Goal: Check status: Check status

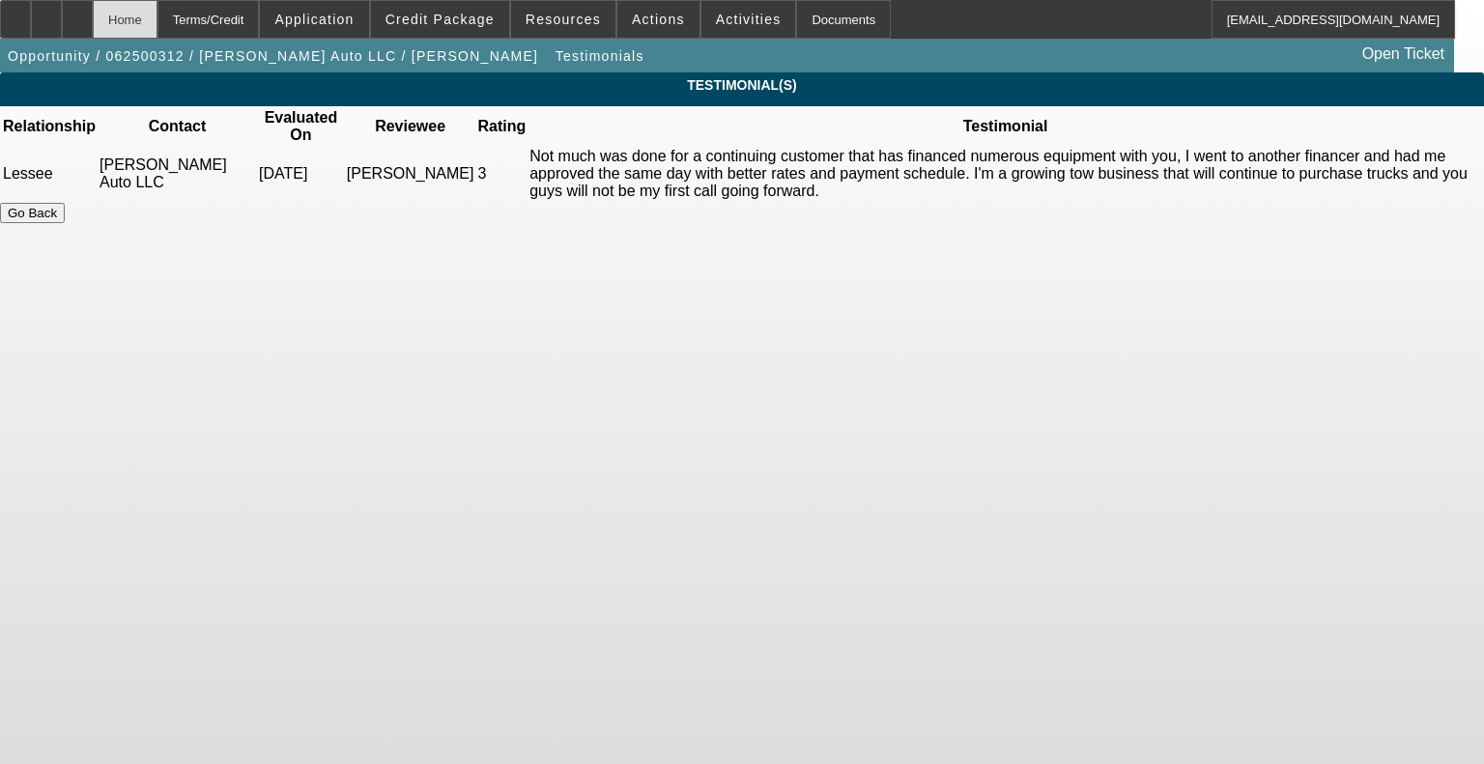
click at [158, 22] on div "Home" at bounding box center [125, 19] width 65 height 39
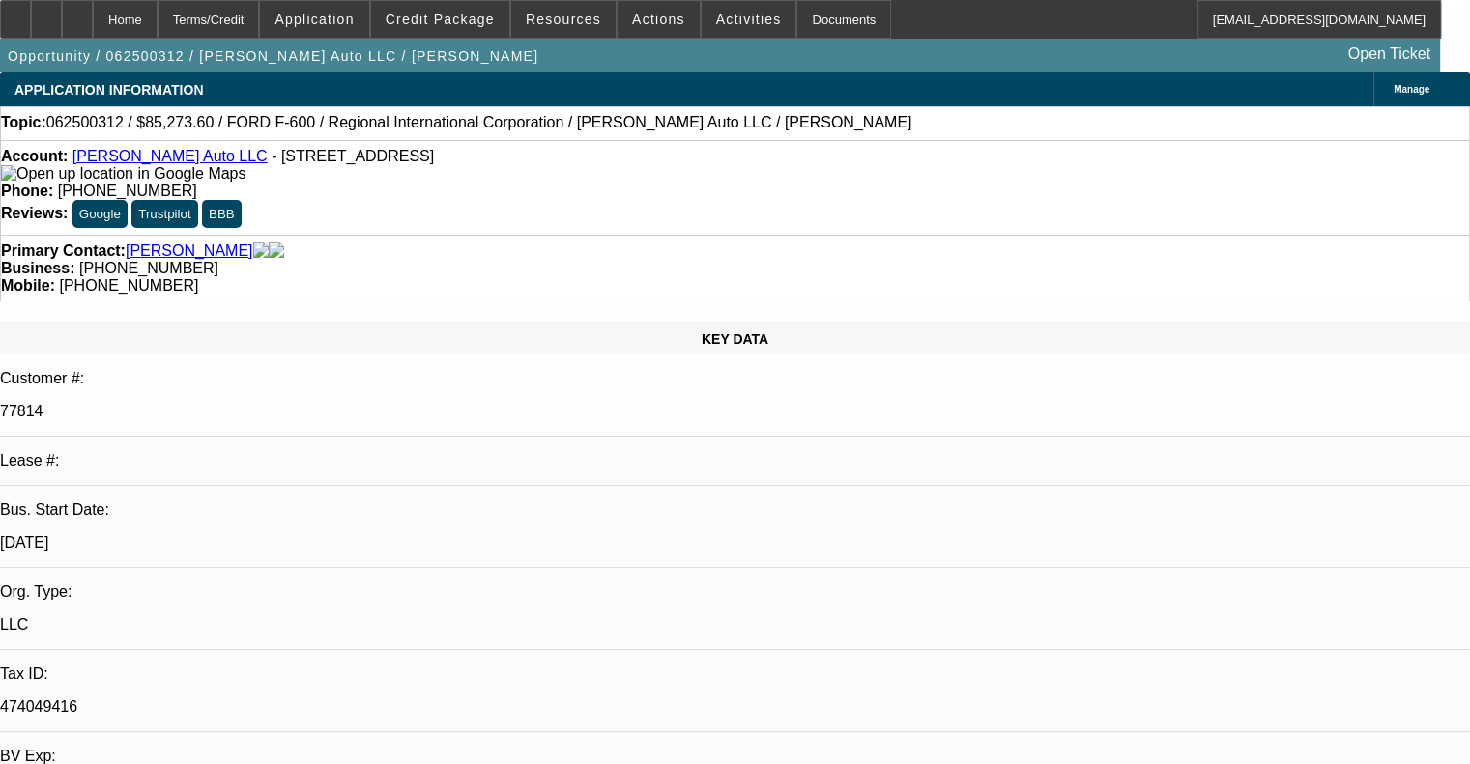
select select "0"
select select "6"
select select "0"
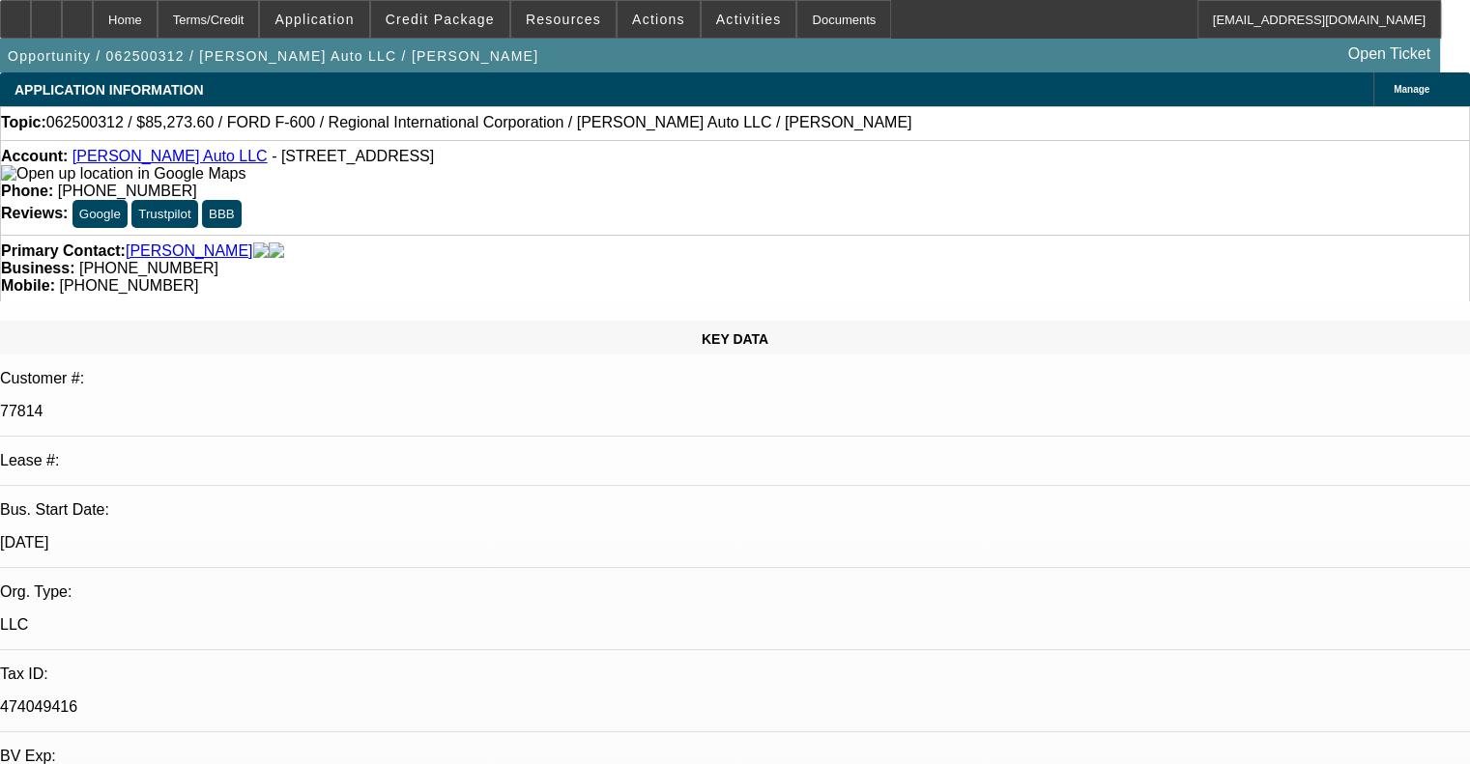
select select "0"
select select "6"
select select "0.1"
select select "0"
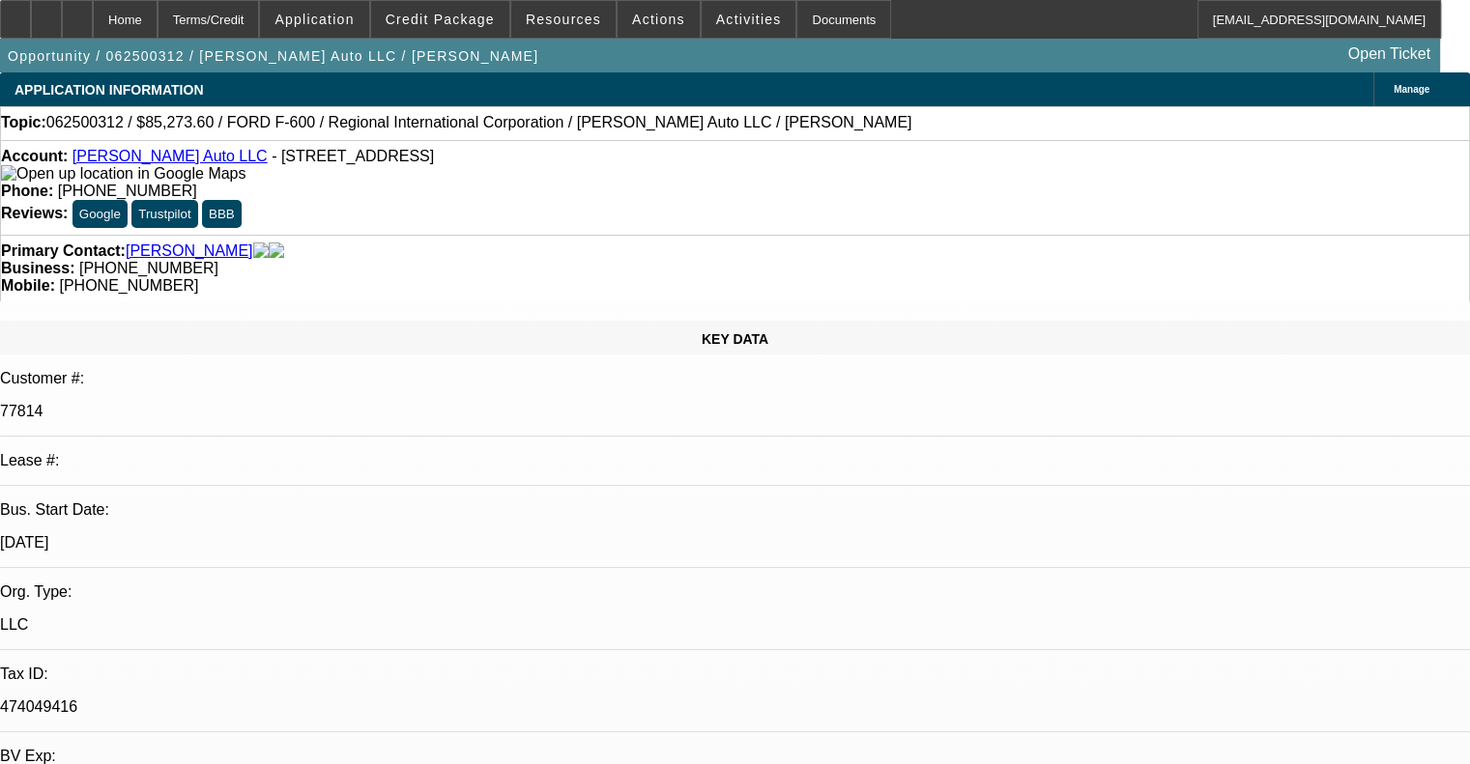
select select "2"
select select "0"
select select "6"
select select "0.1"
select select "0"
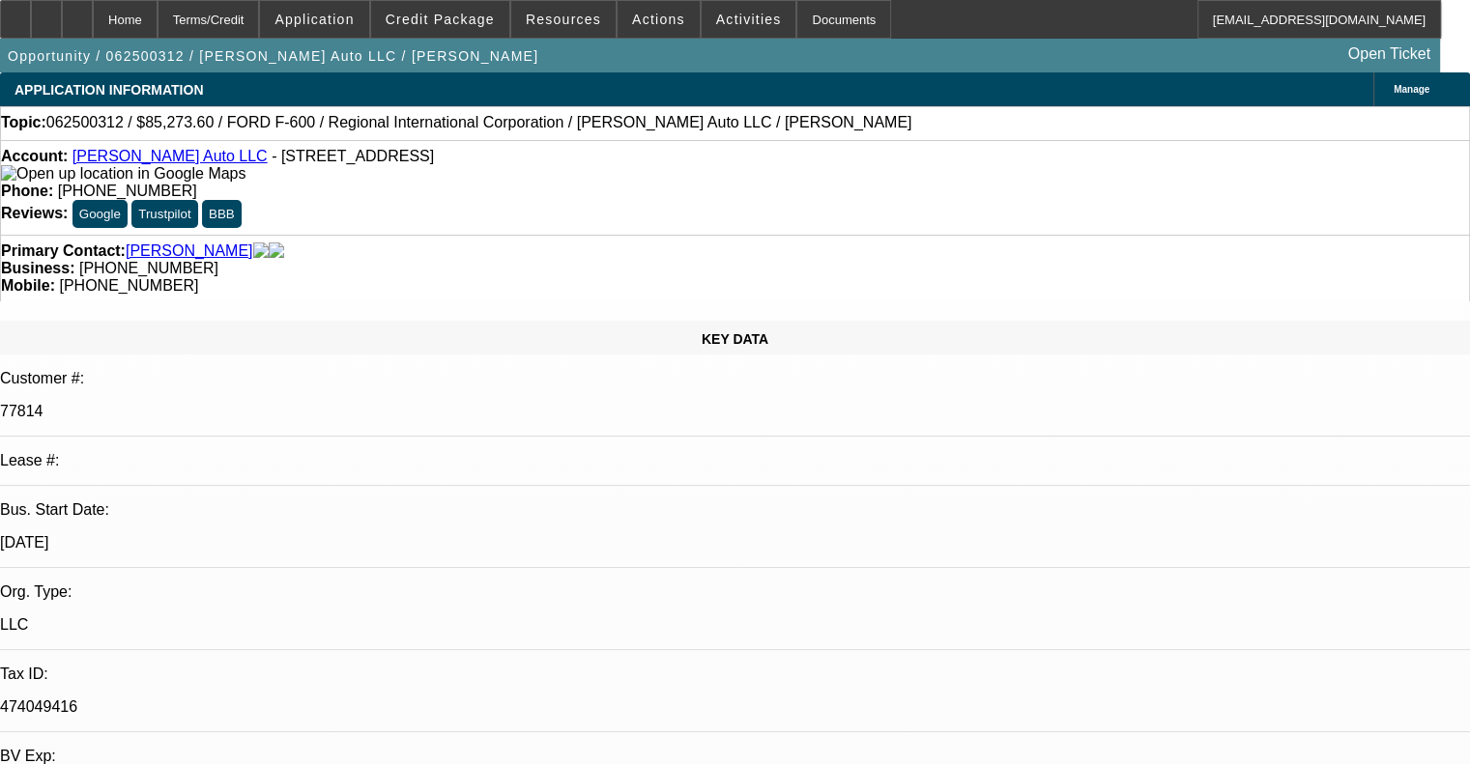
select select "2"
select select "0"
select select "6"
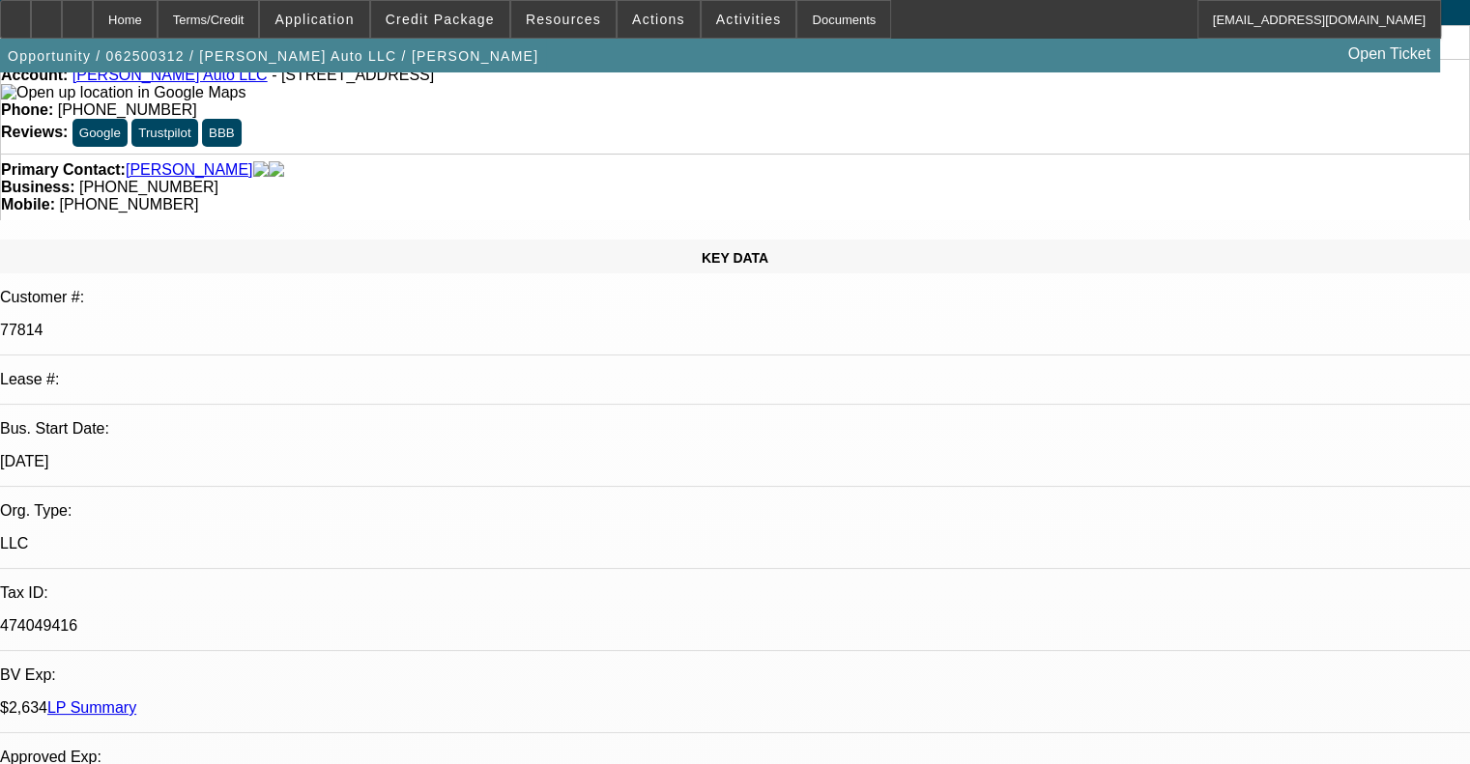
scroll to position [193, 0]
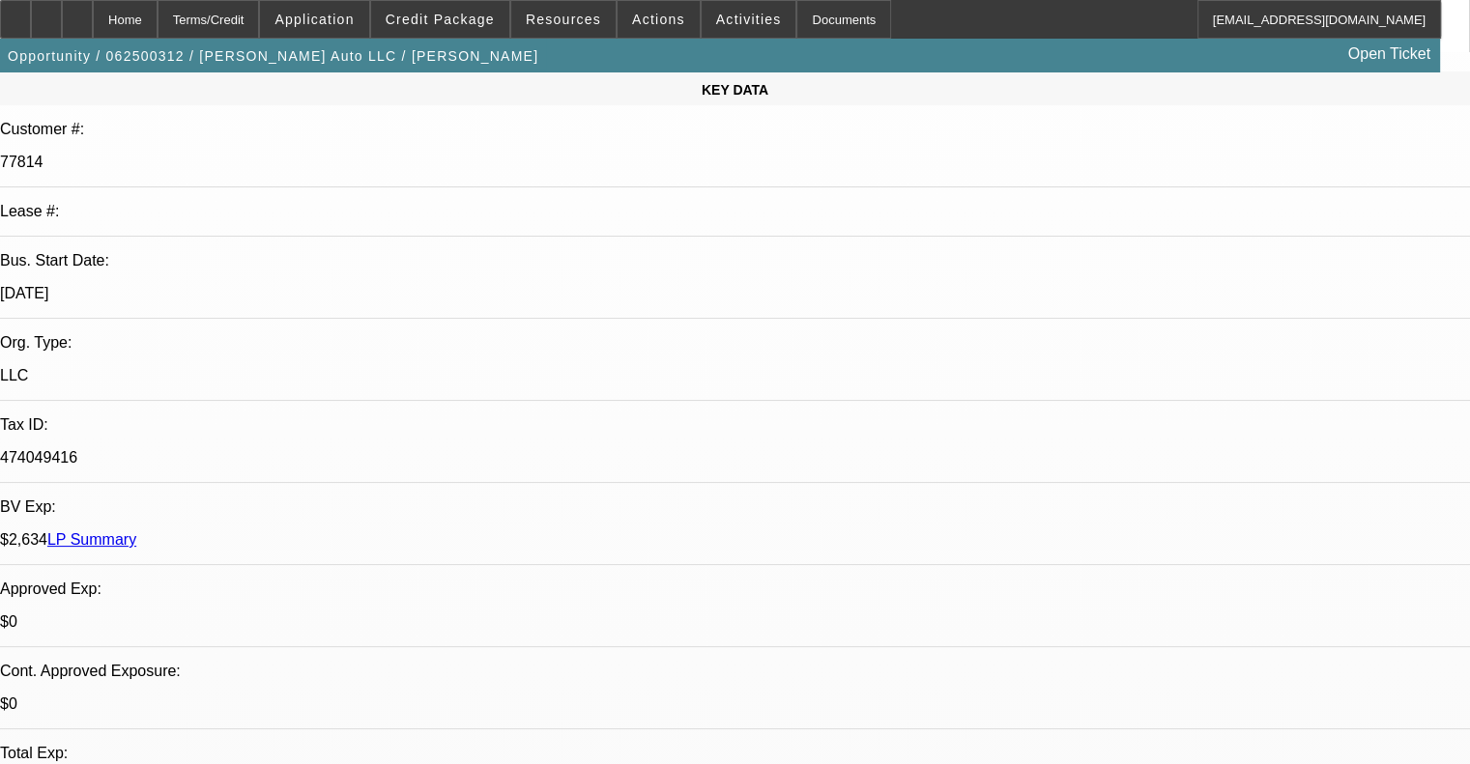
scroll to position [483, 0]
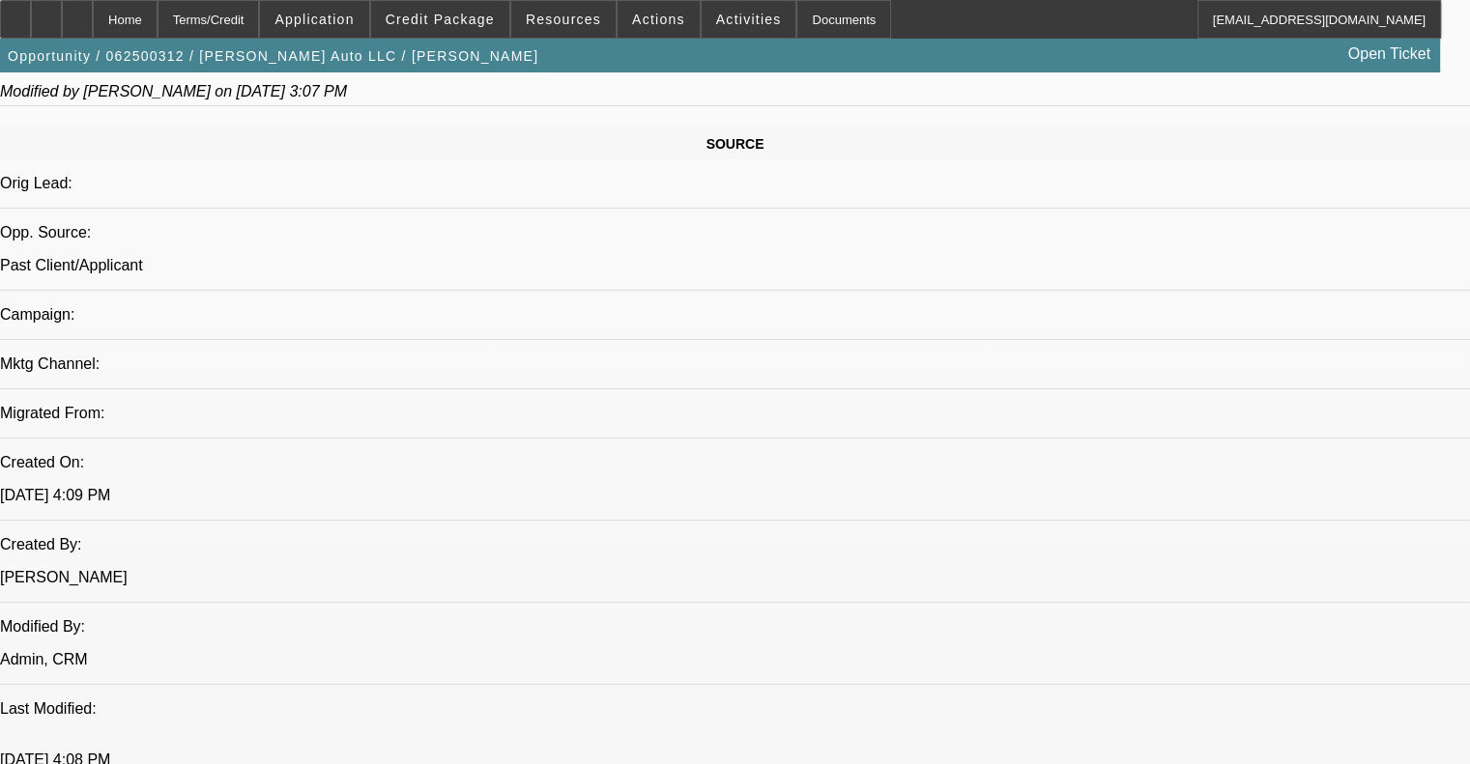
scroll to position [1063, 0]
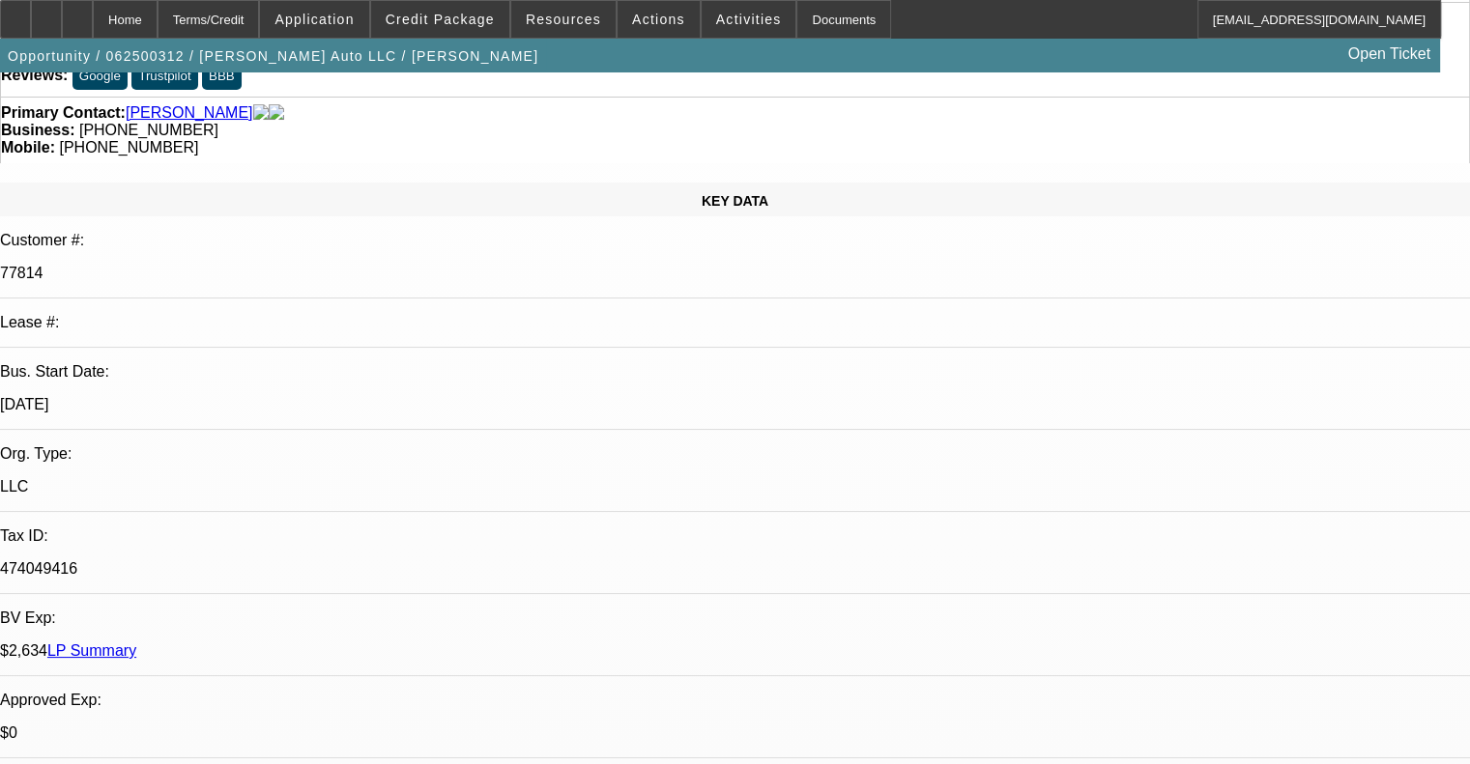
scroll to position [0, 0]
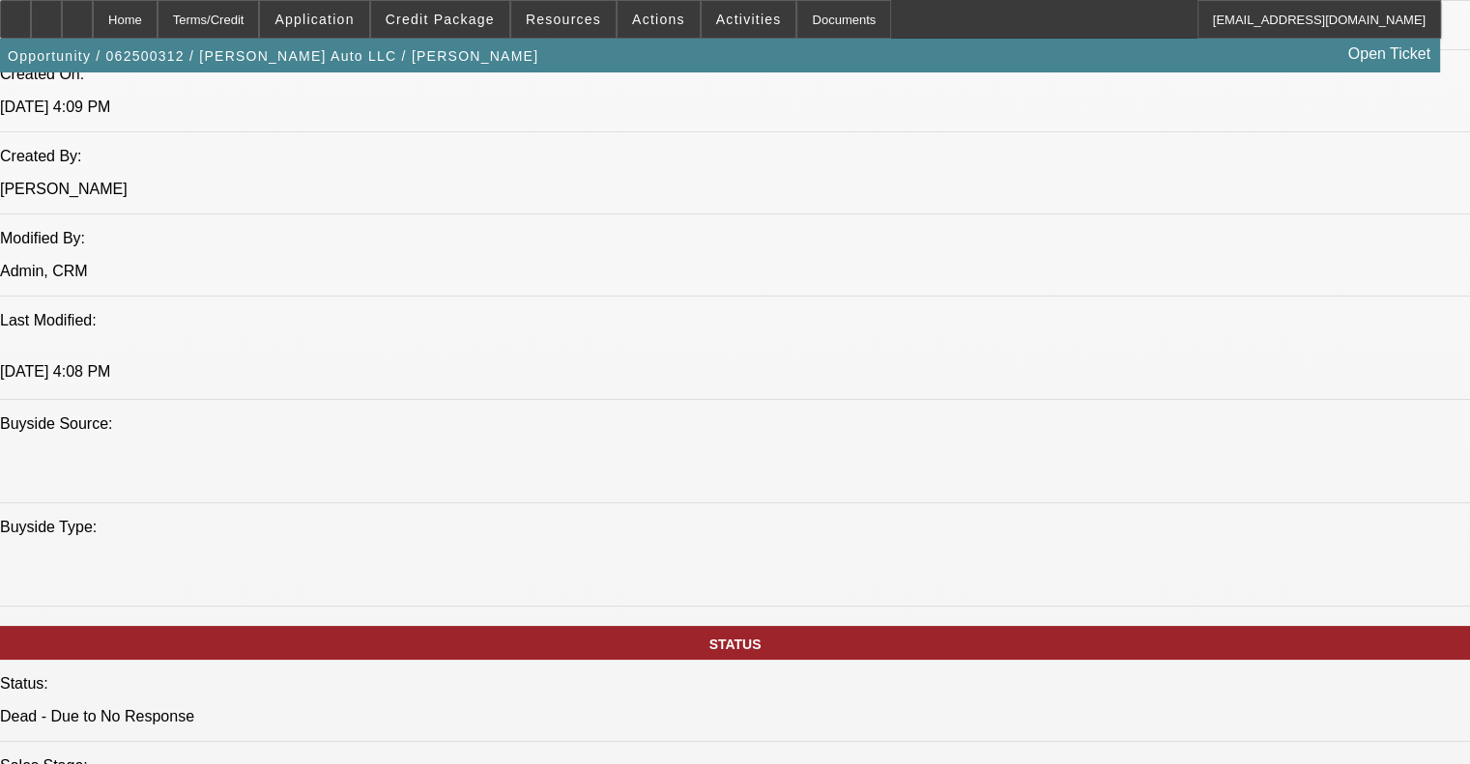
scroll to position [1546, 0]
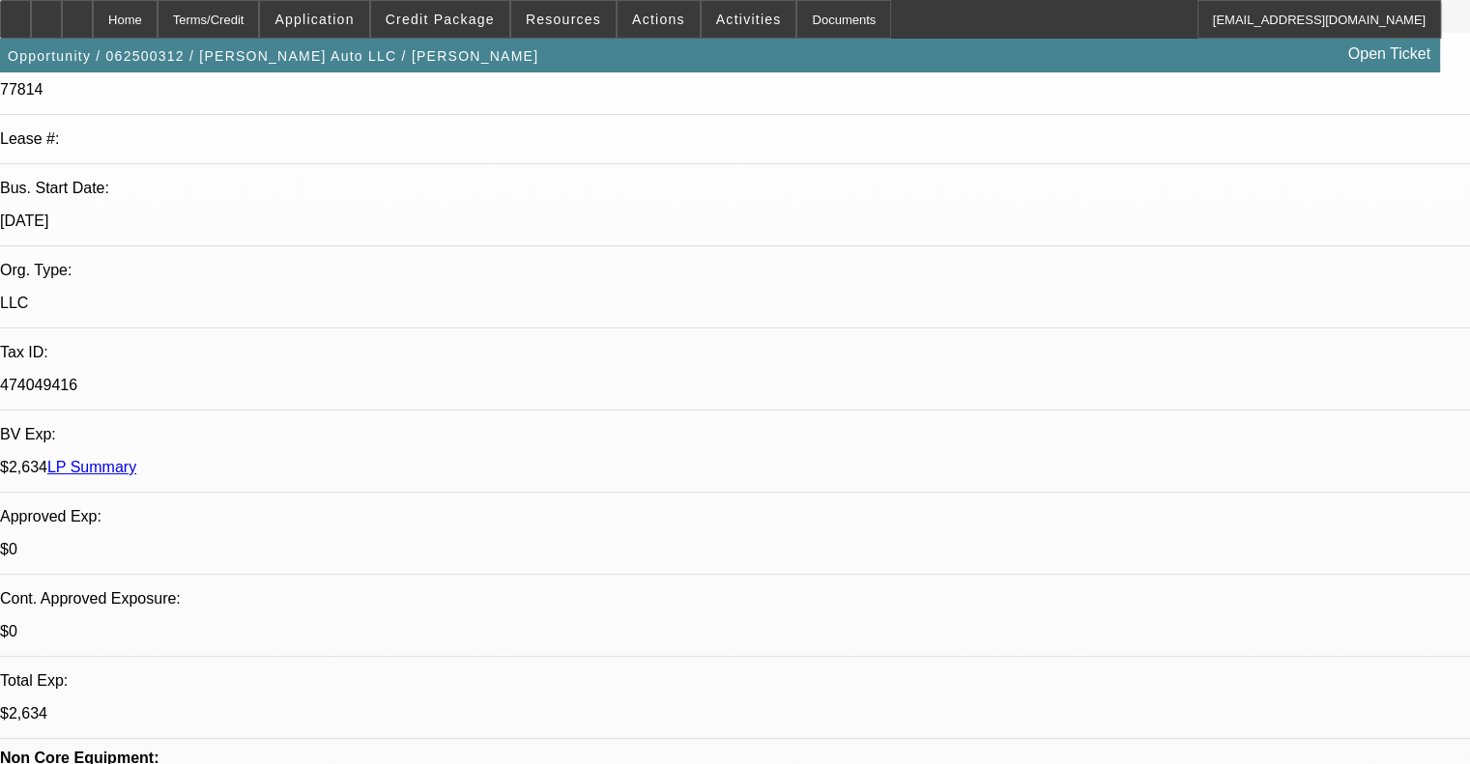
scroll to position [580, 0]
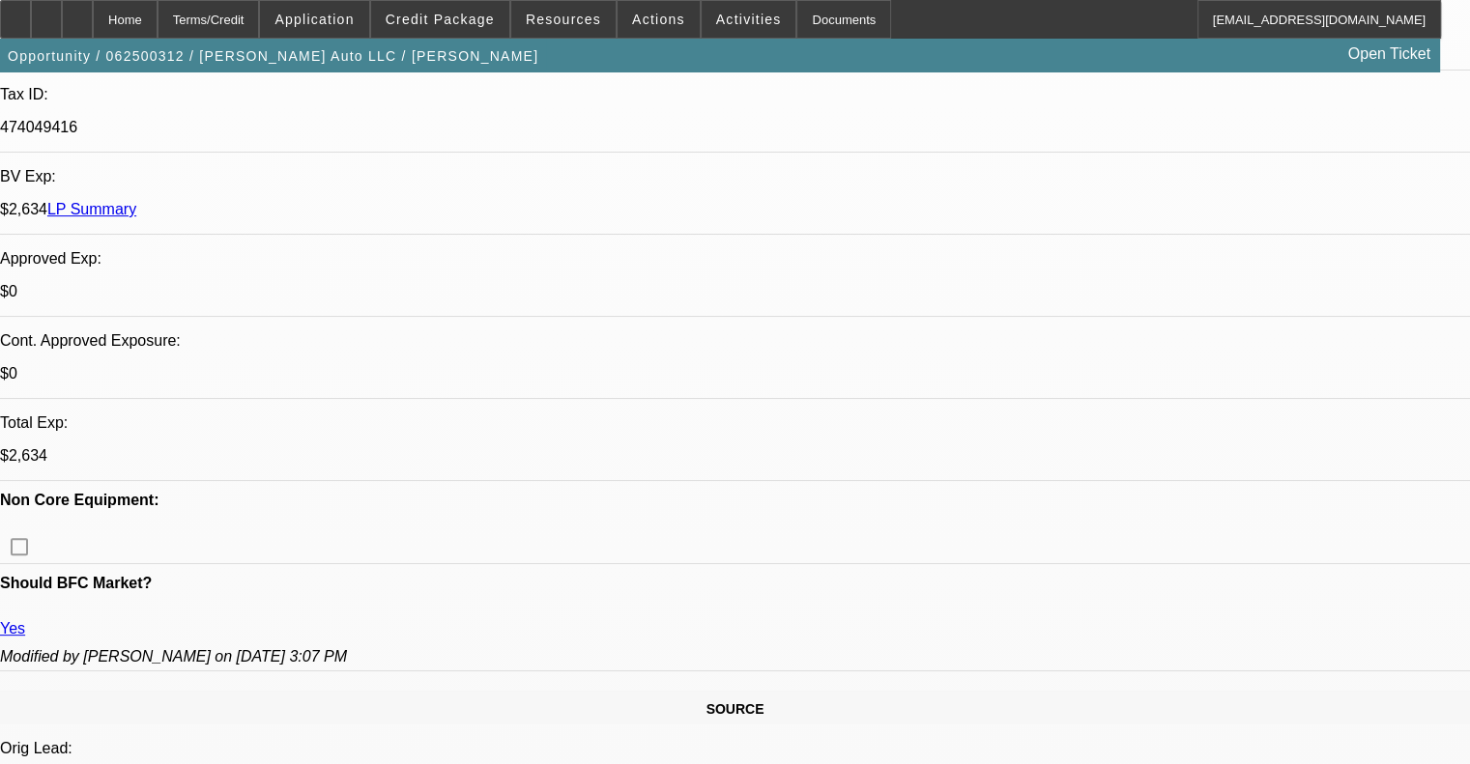
click at [451, 13] on span "Credit Package" at bounding box center [440, 19] width 109 height 15
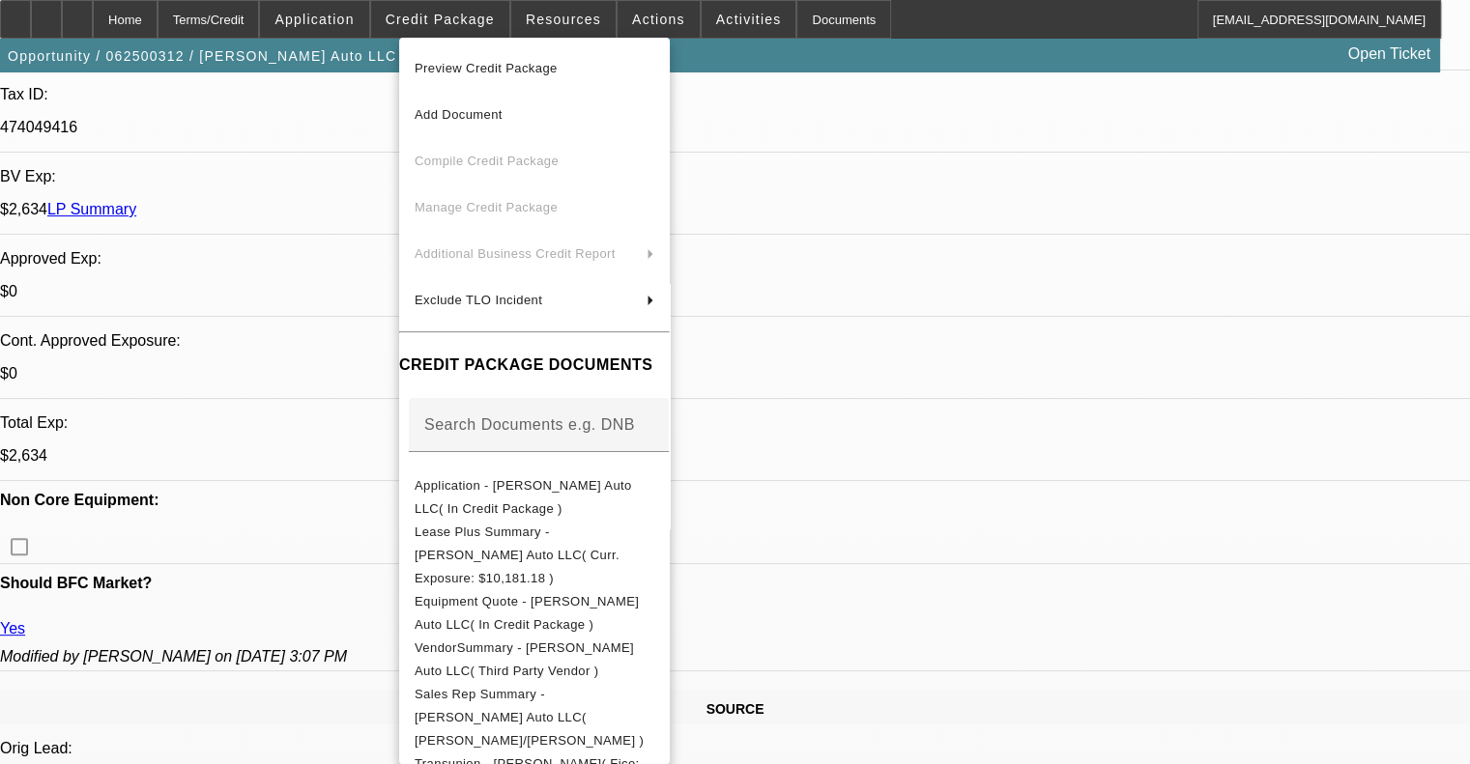
click at [513, 74] on span "Preview Credit Package" at bounding box center [486, 68] width 143 height 14
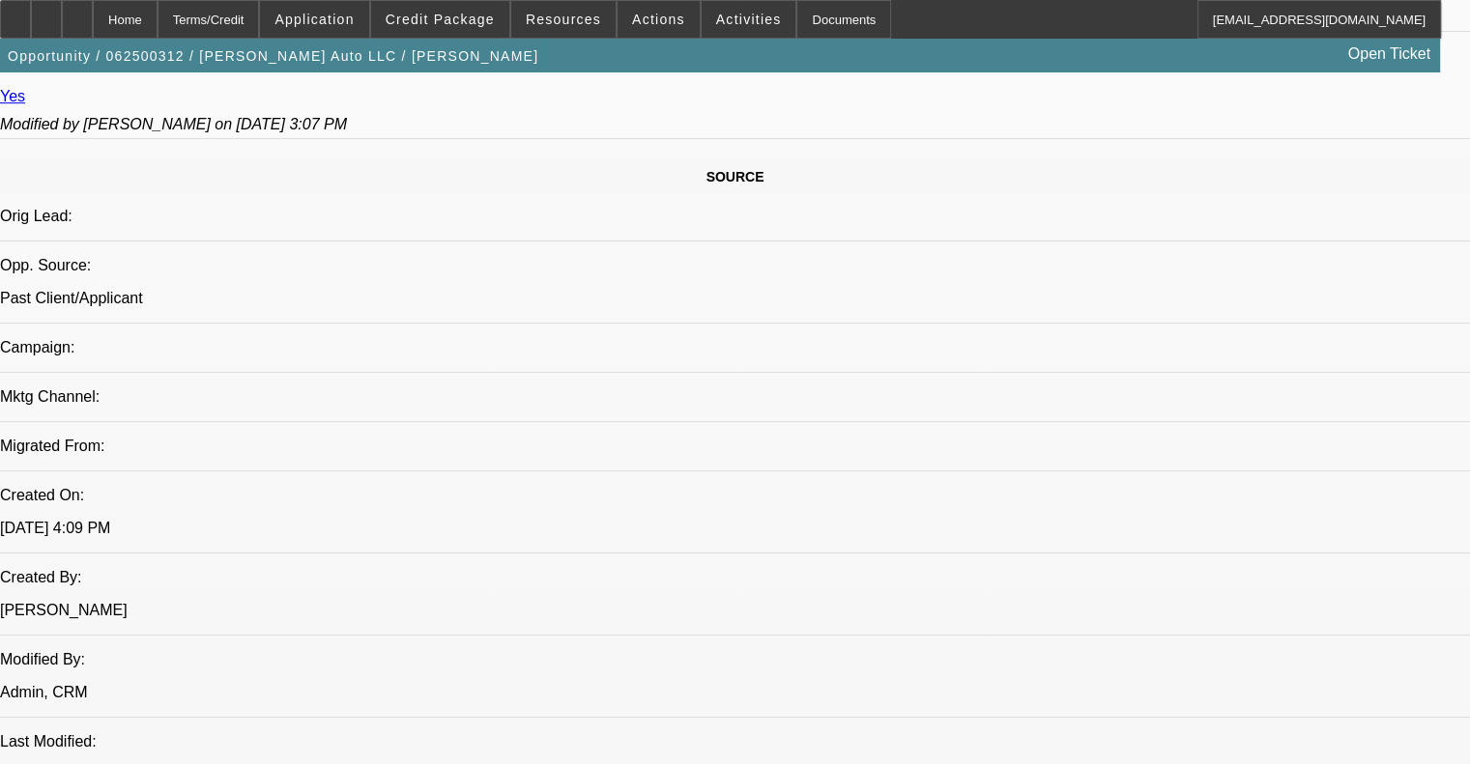
scroll to position [1160, 0]
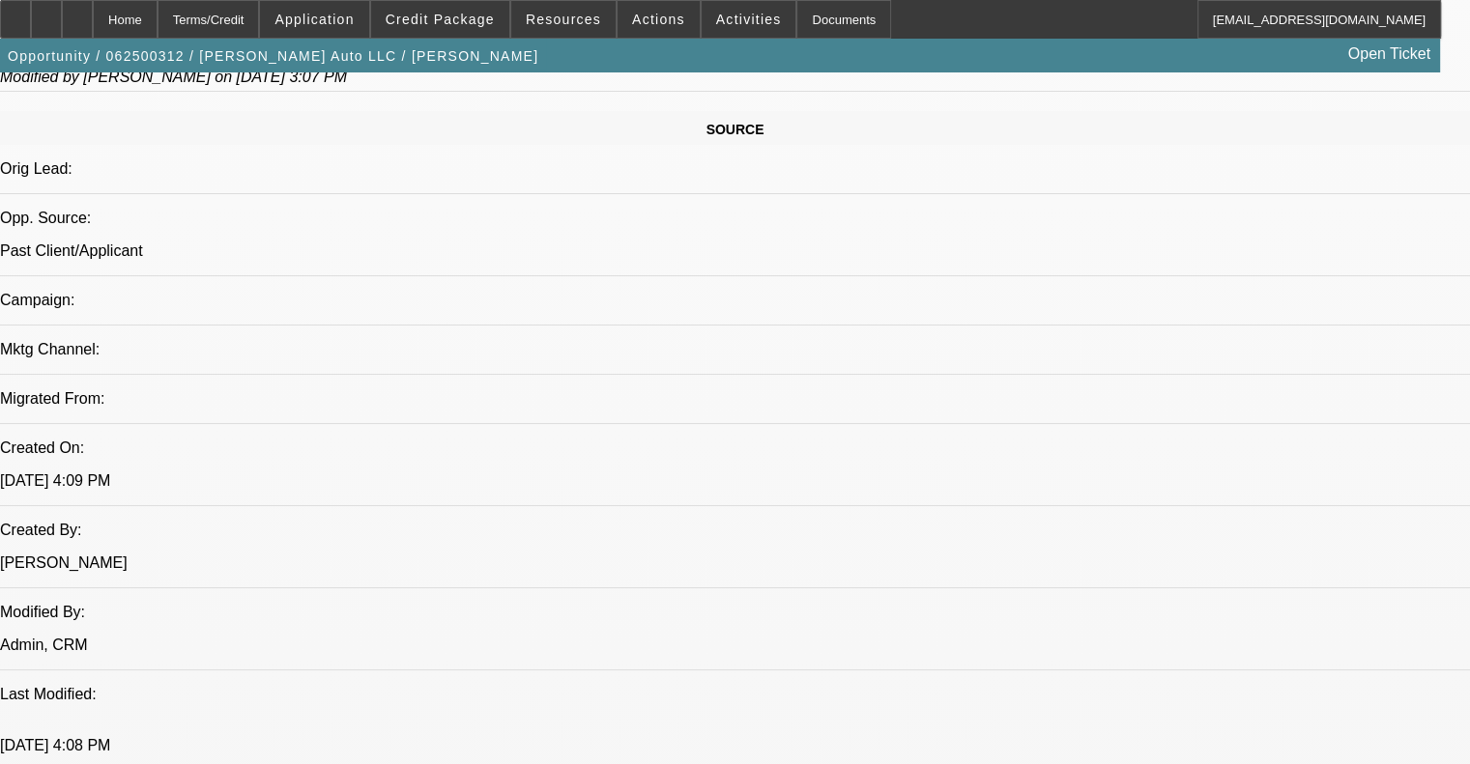
drag, startPoint x: 631, startPoint y: 398, endPoint x: 651, endPoint y: 430, distance: 37.8
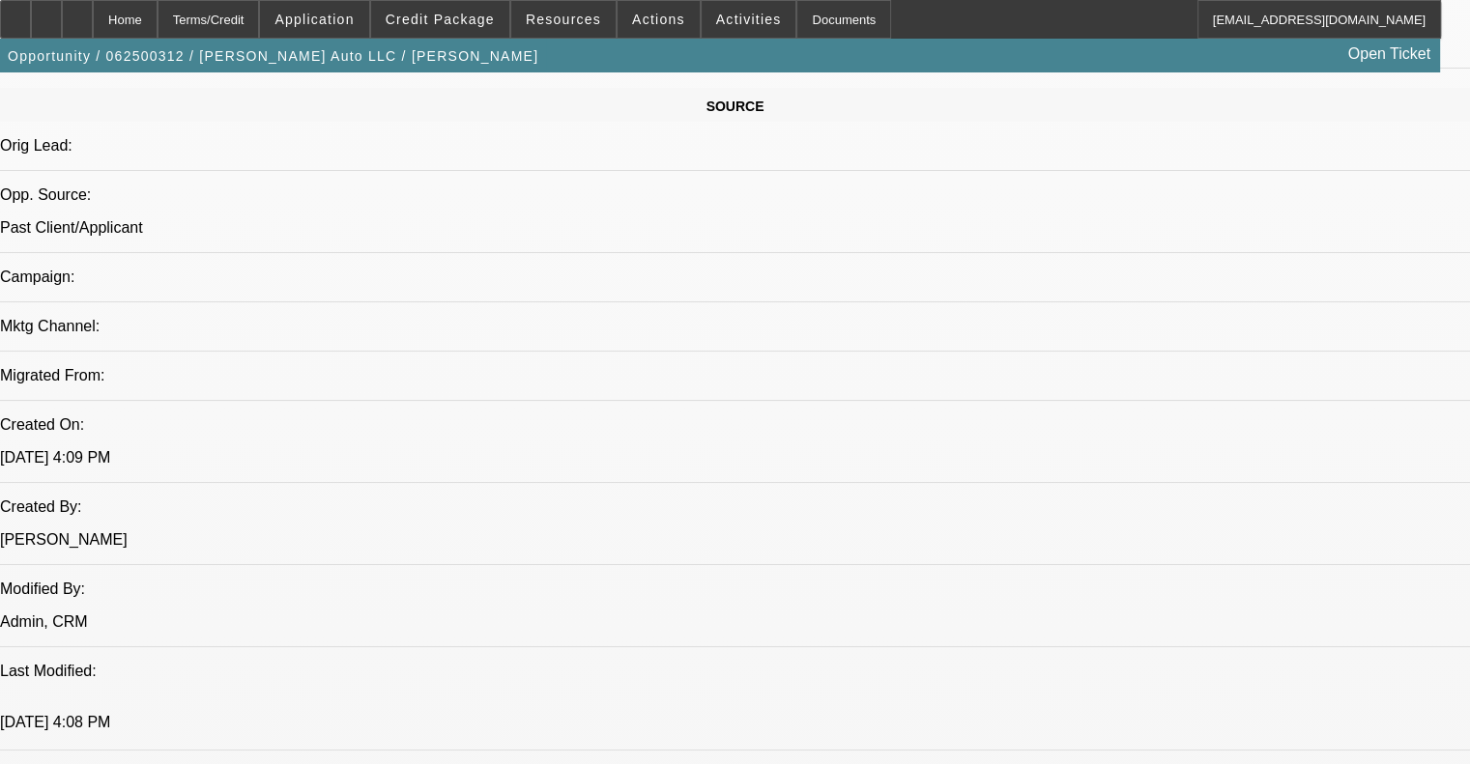
scroll to position [1353, 0]
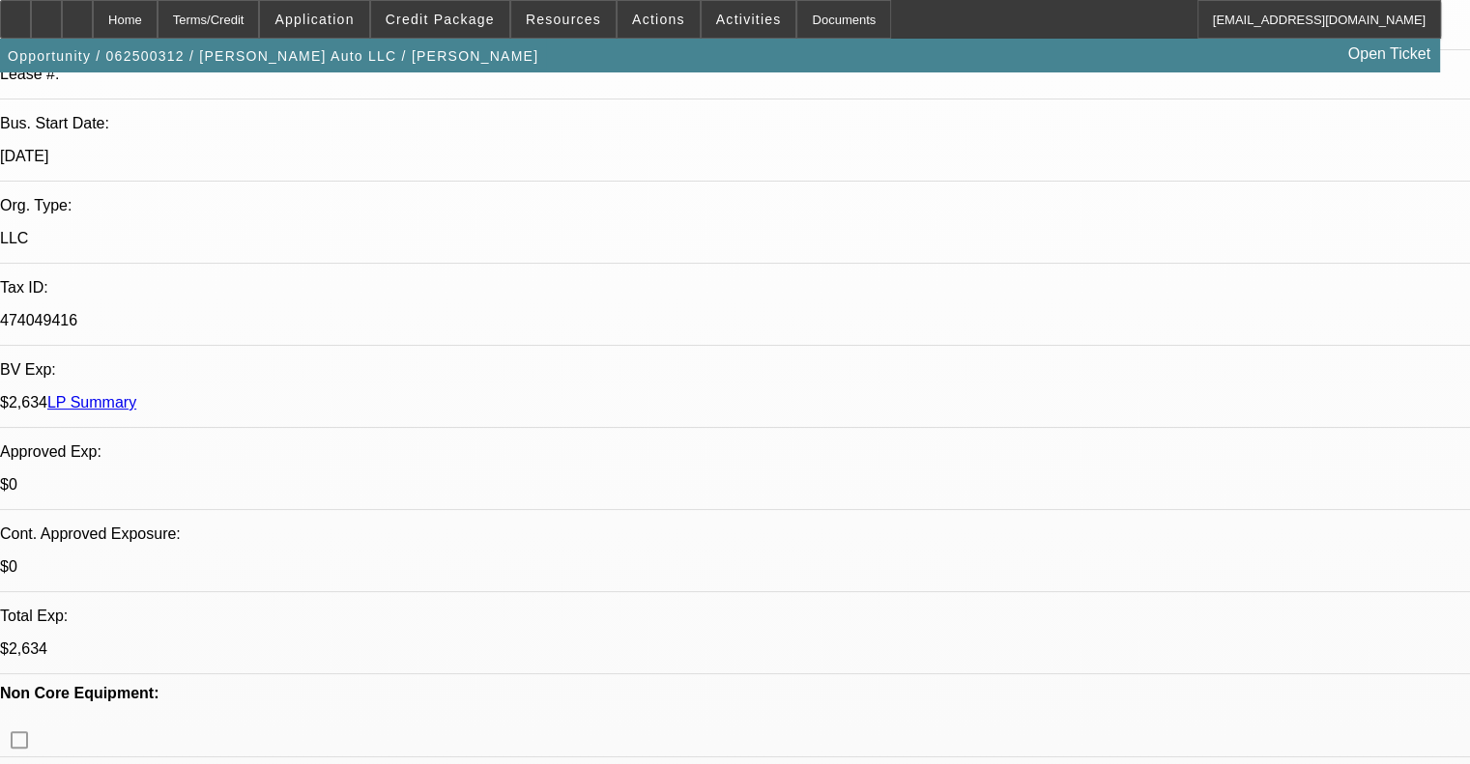
scroll to position [1063, 0]
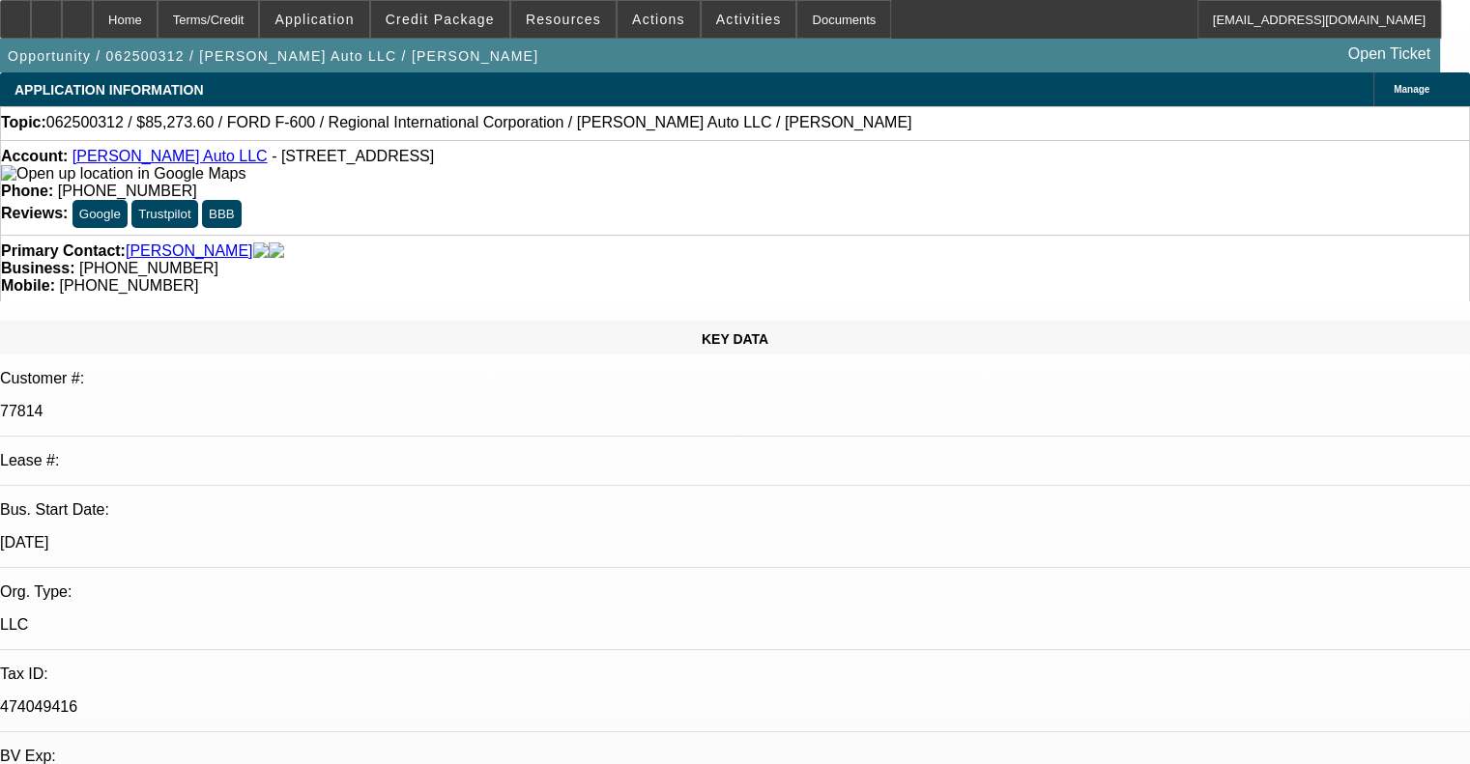
scroll to position [1643, 0]
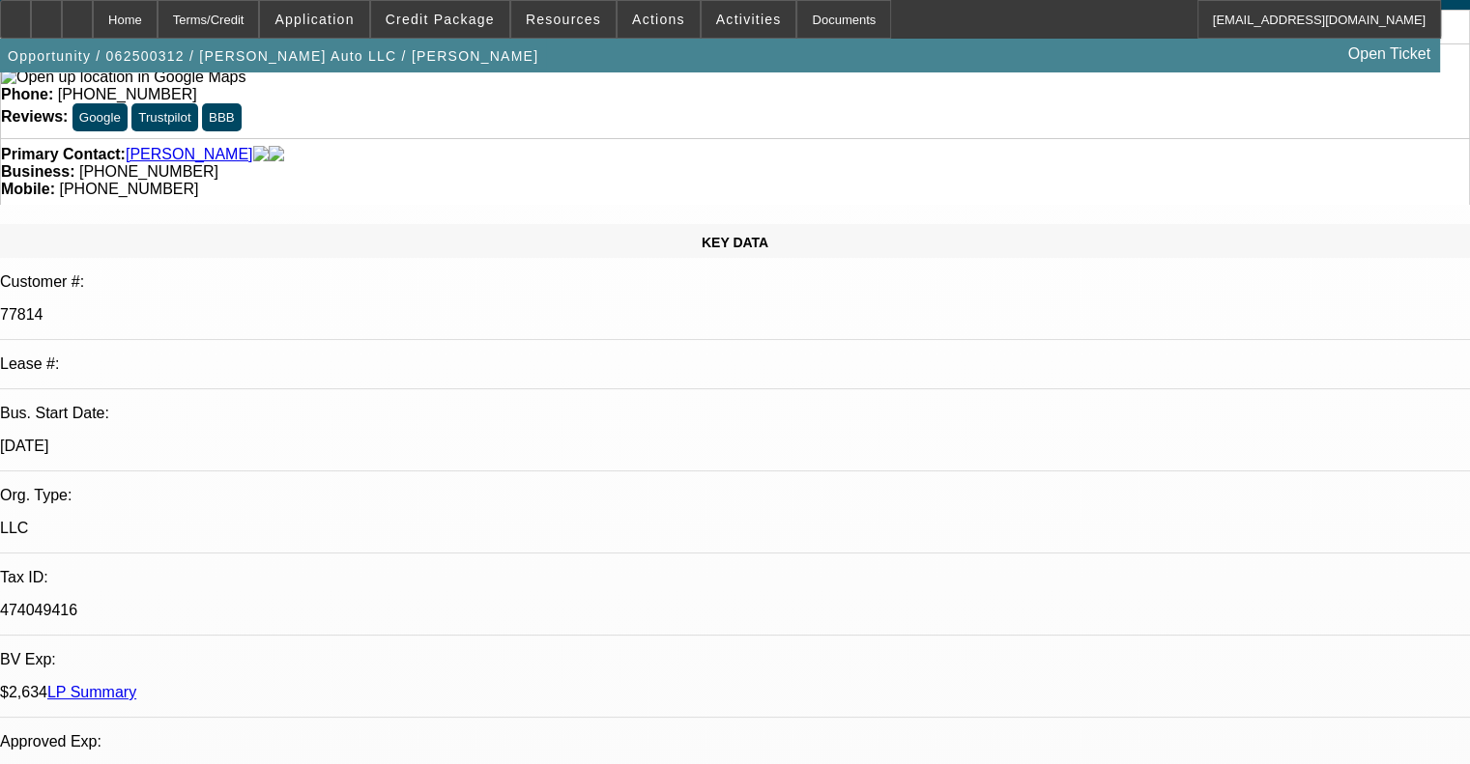
scroll to position [1818, 0]
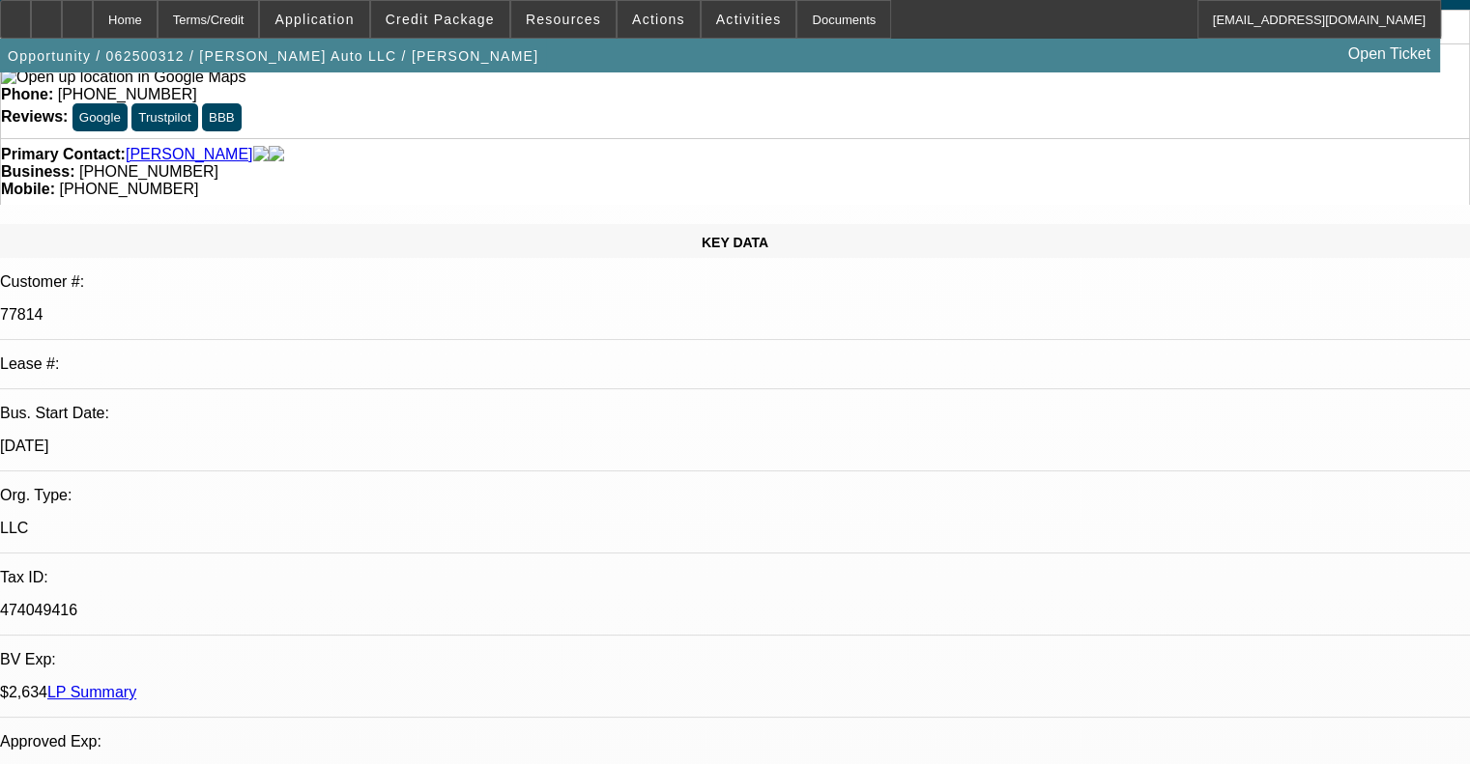
scroll to position [1624, 0]
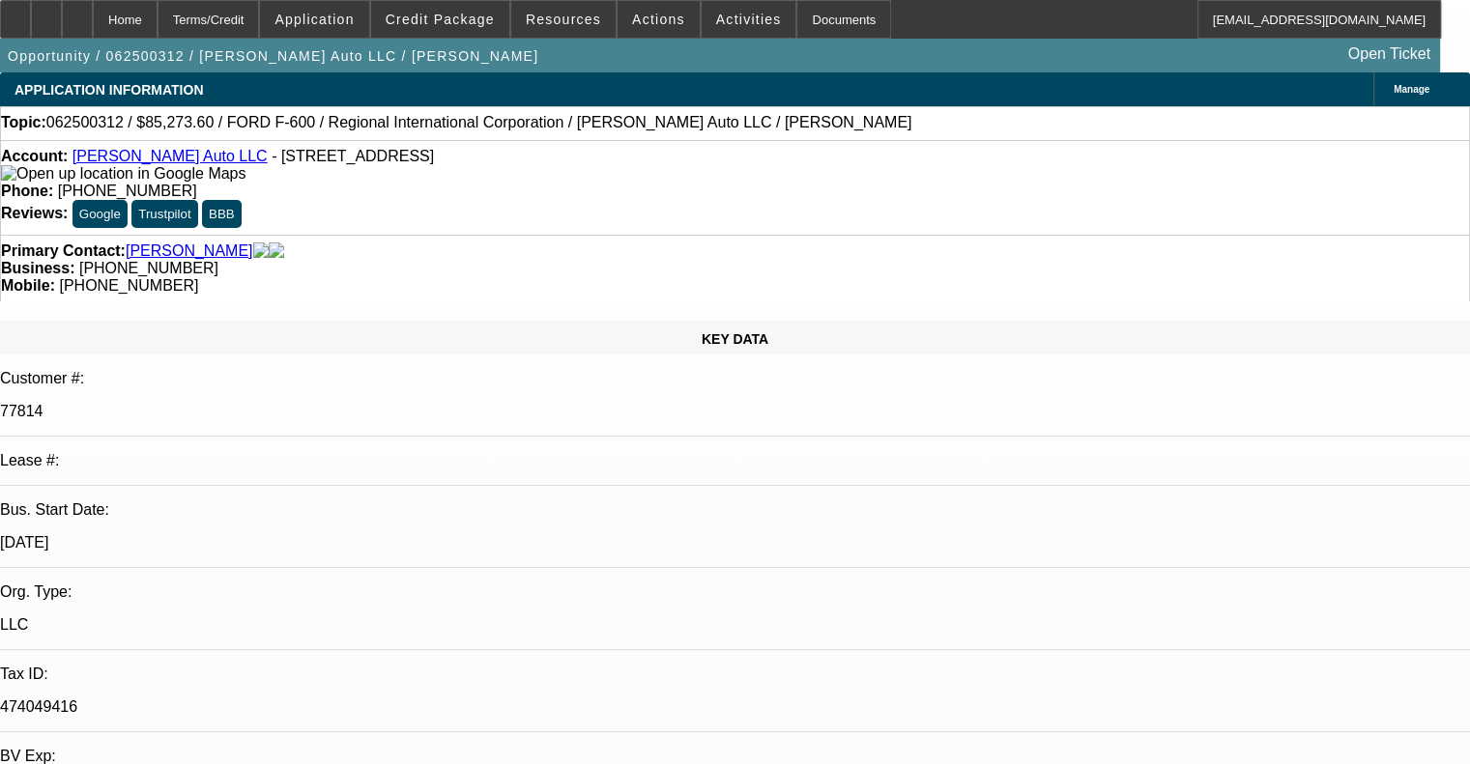
scroll to position [851, 0]
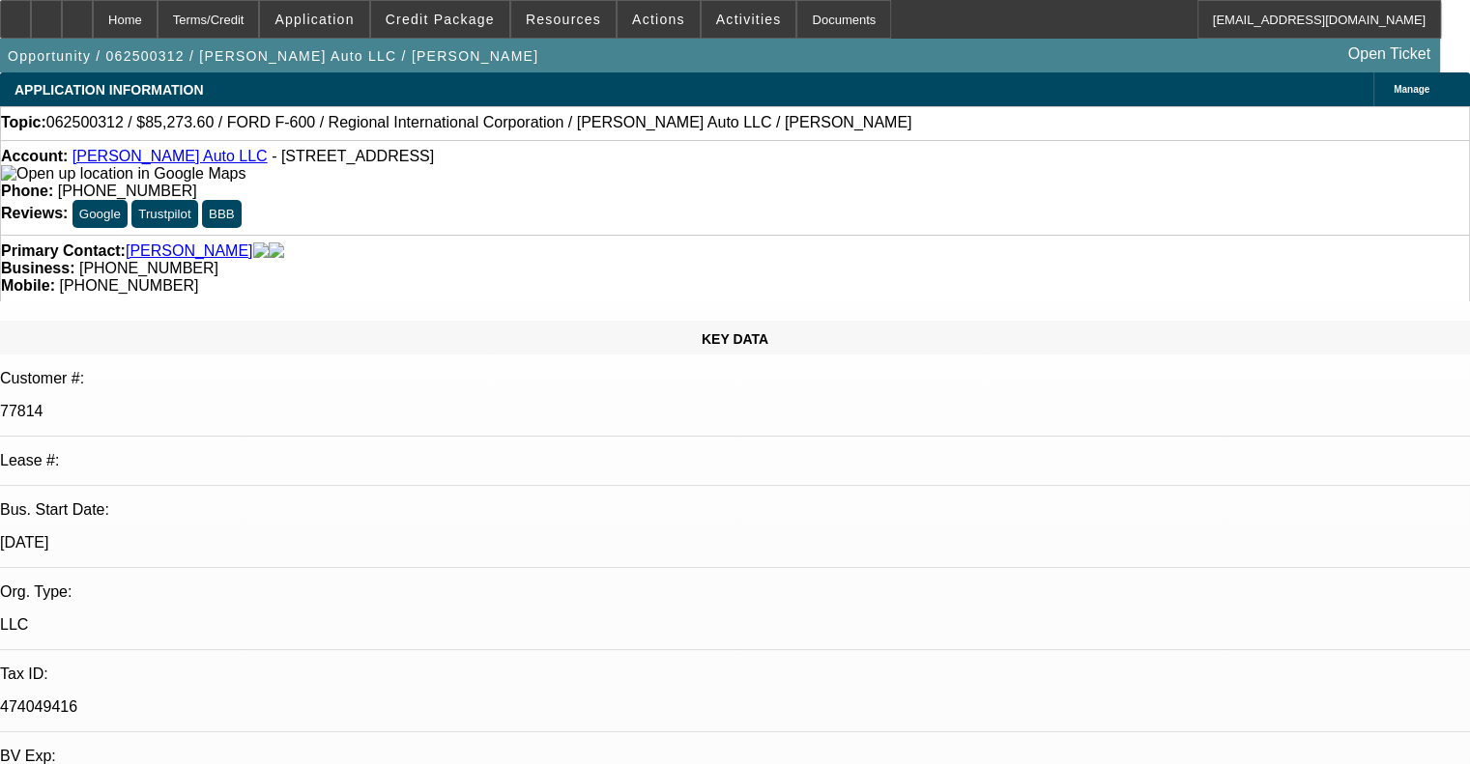
scroll to position [465, 0]
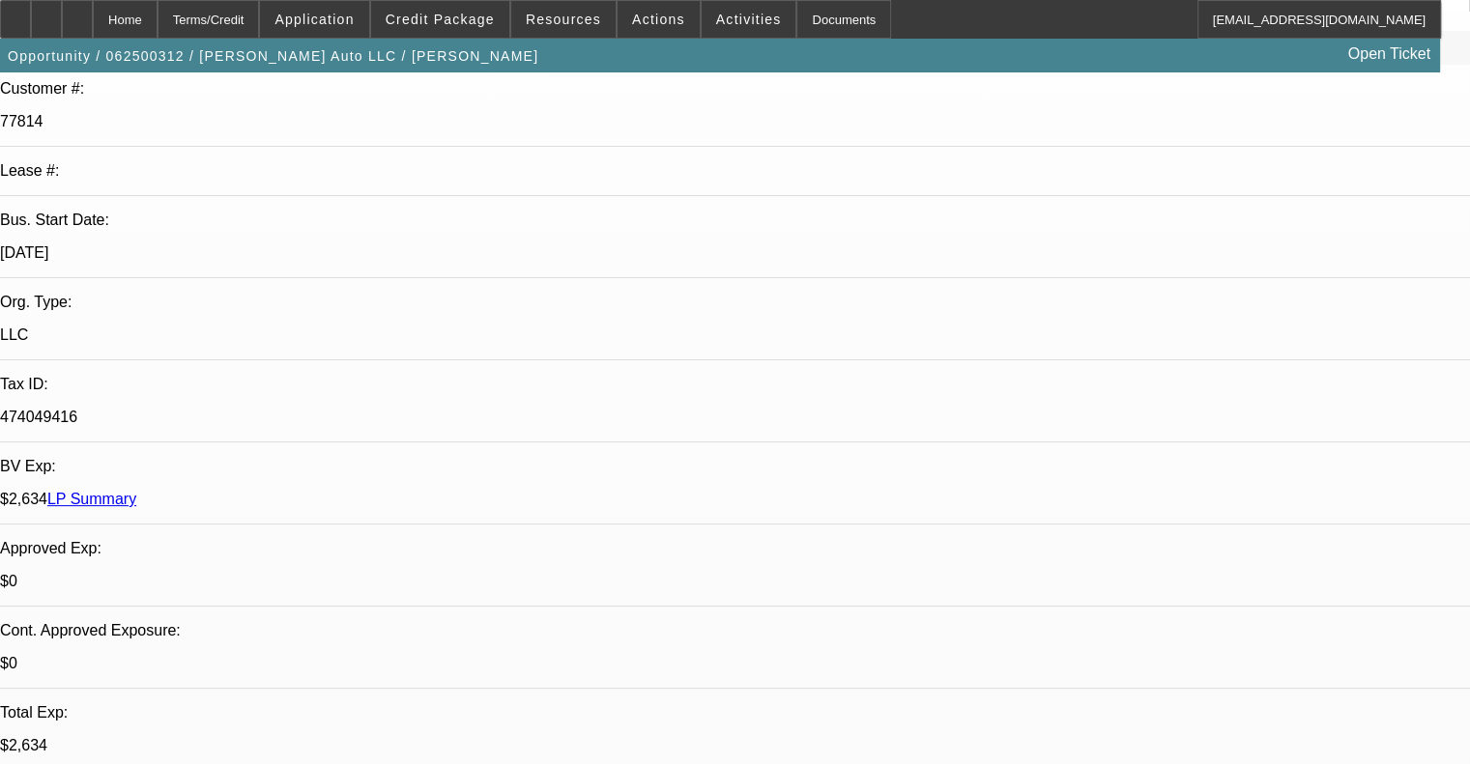
scroll to position [77, 0]
drag, startPoint x: 1191, startPoint y: 583, endPoint x: 1144, endPoint y: 564, distance: 50.8
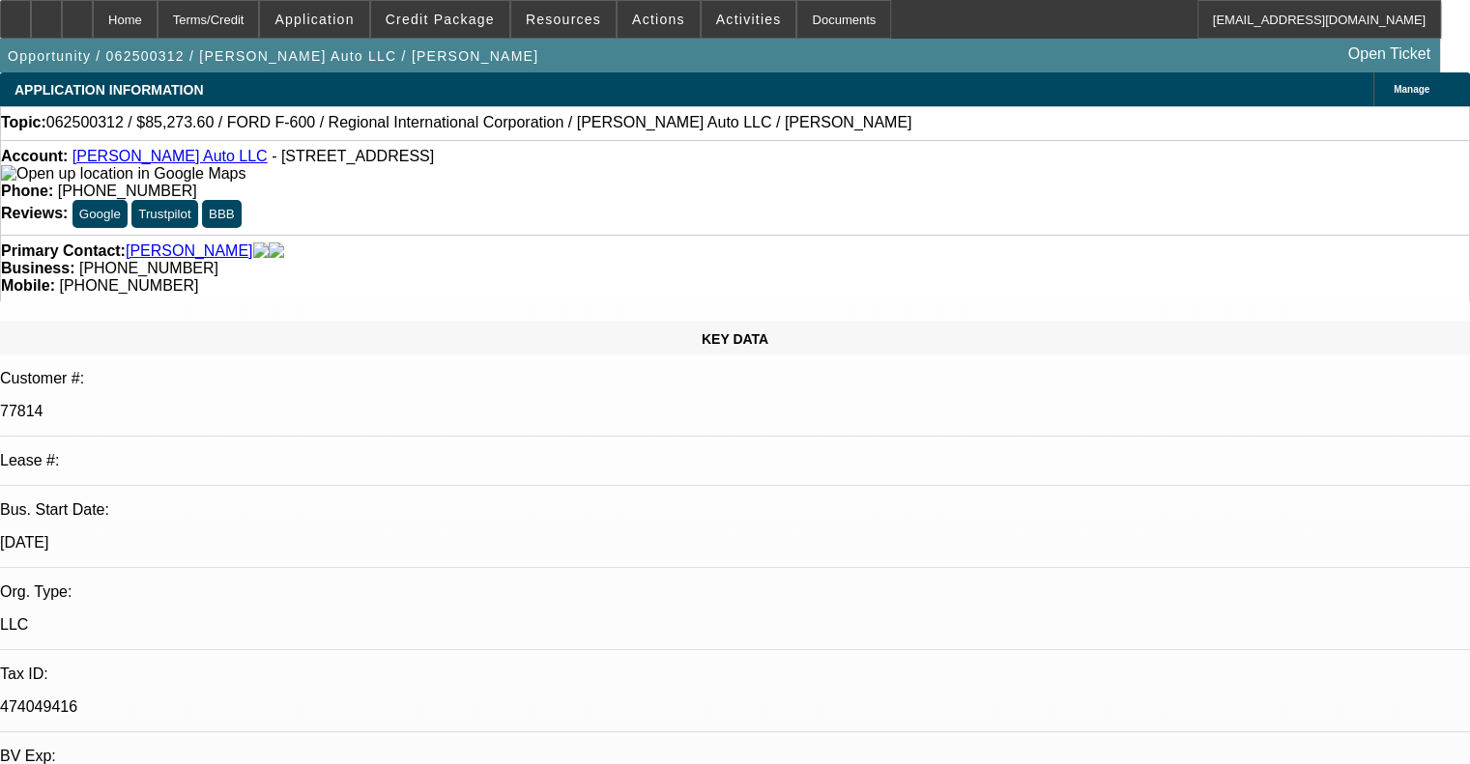
scroll to position [465, 0]
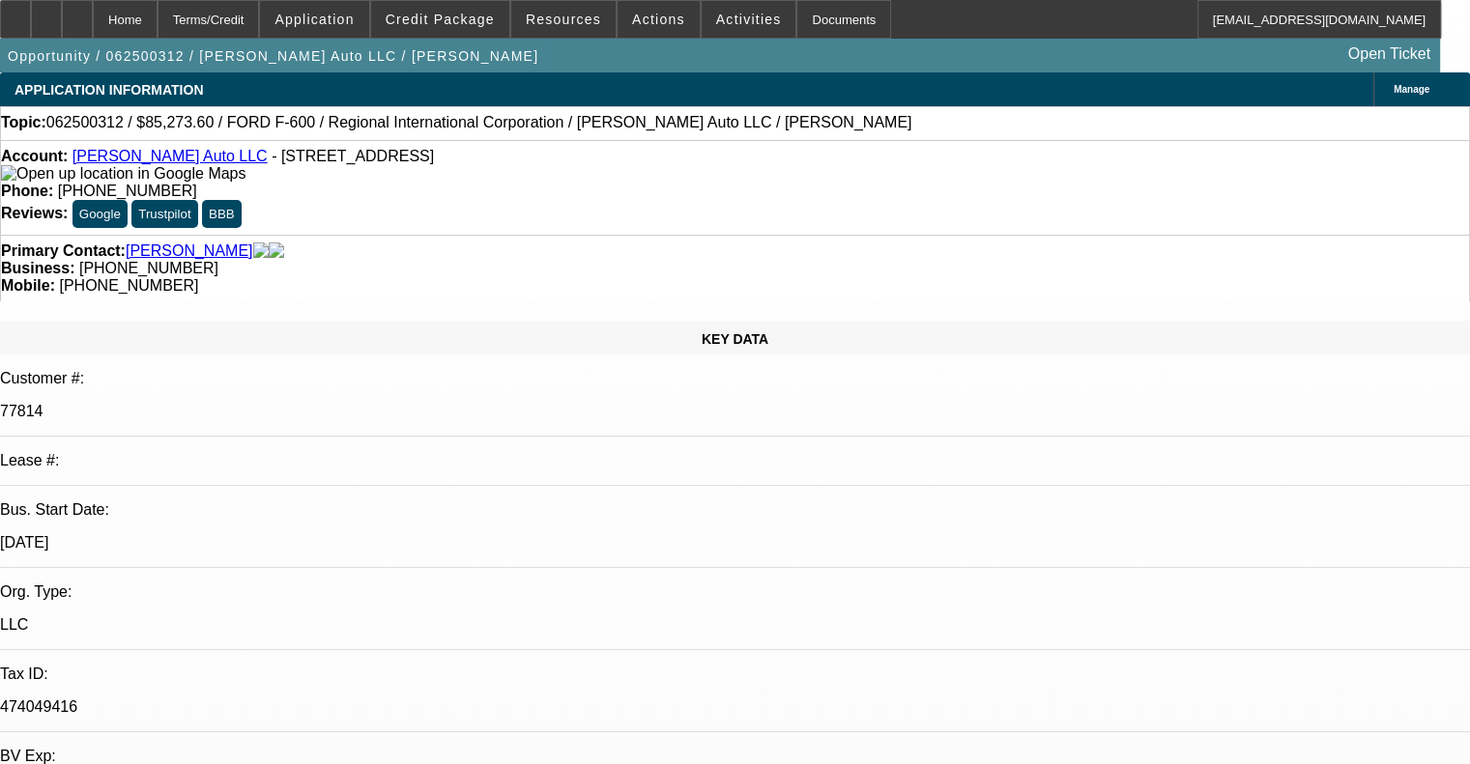
scroll to position [1256, 0]
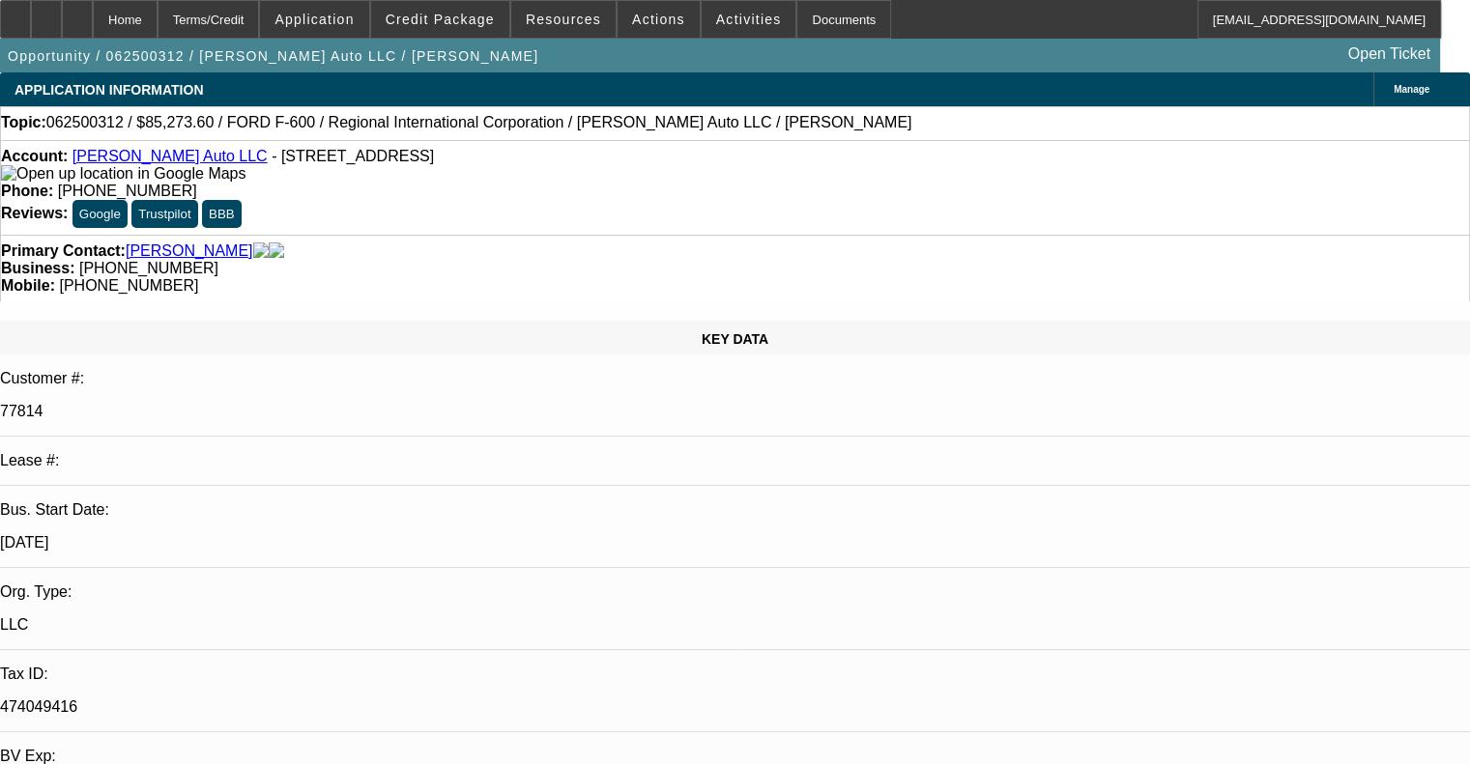
scroll to position [870, 0]
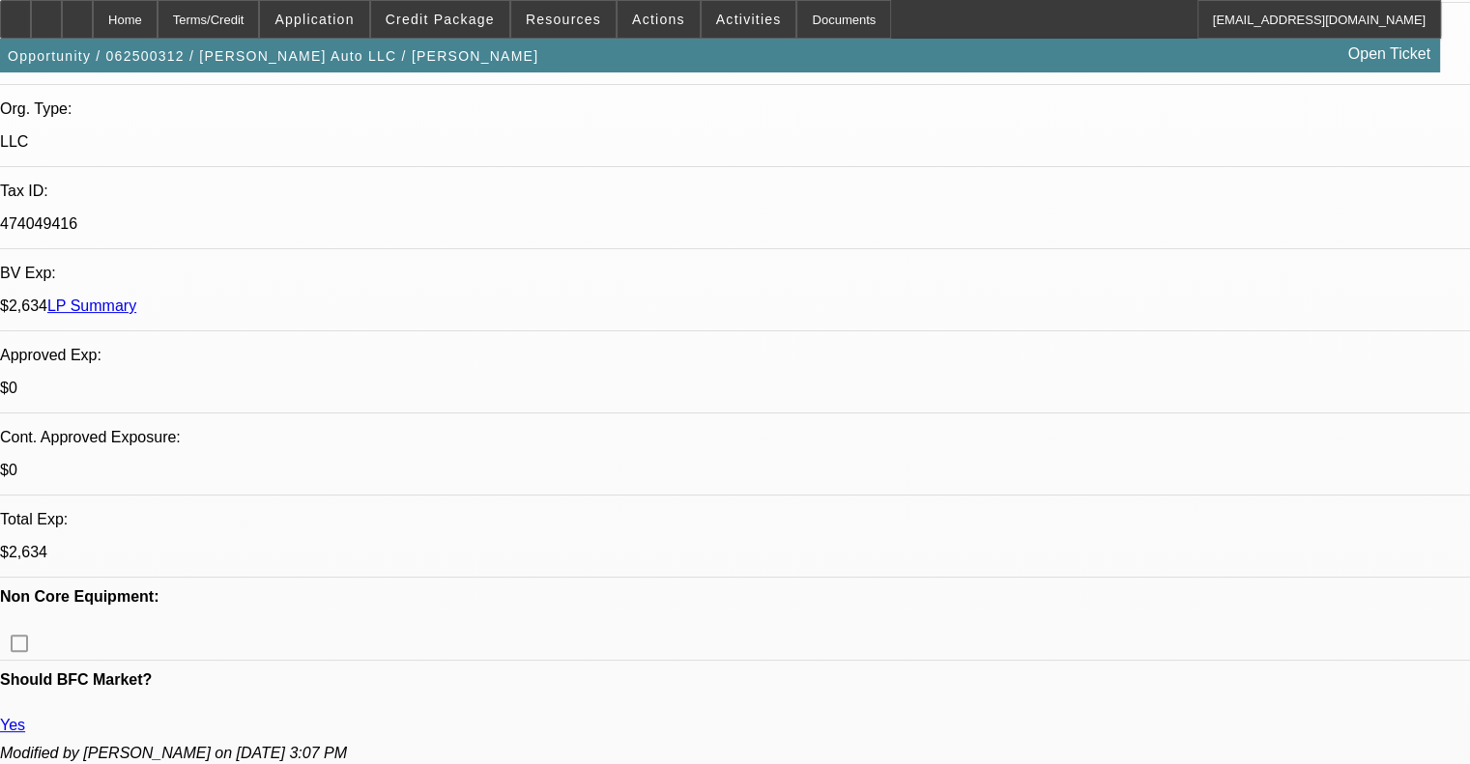
scroll to position [1256, 0]
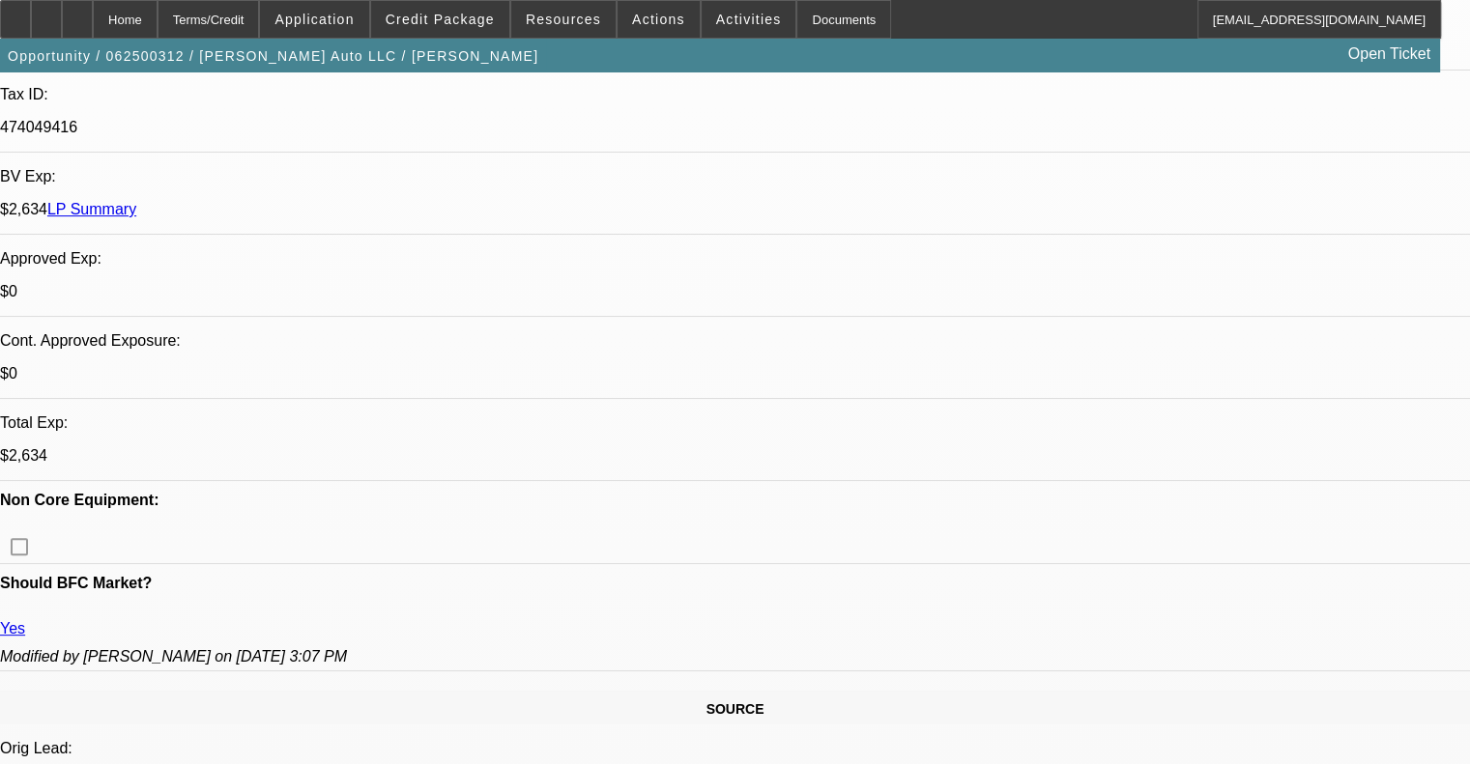
scroll to position [0, 0]
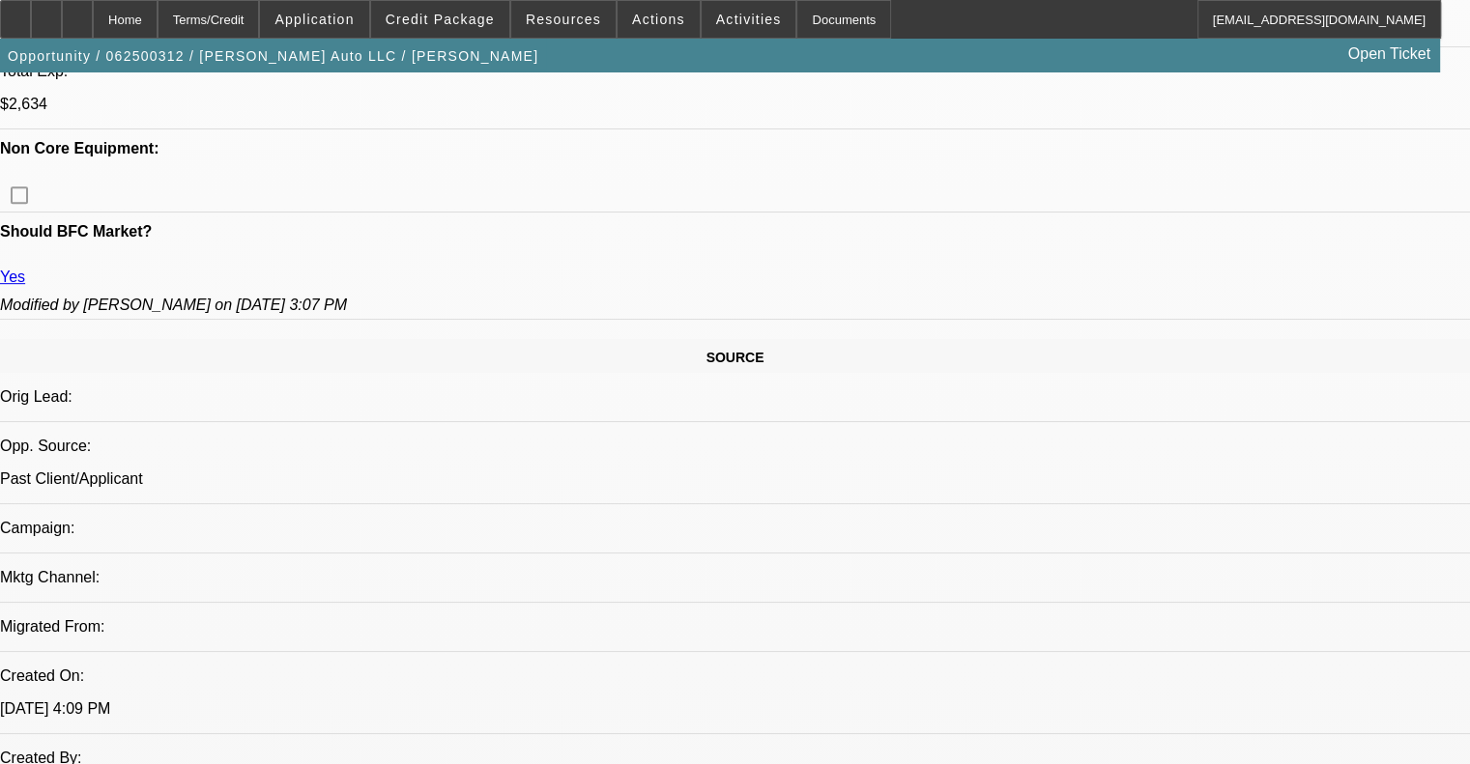
scroll to position [966, 0]
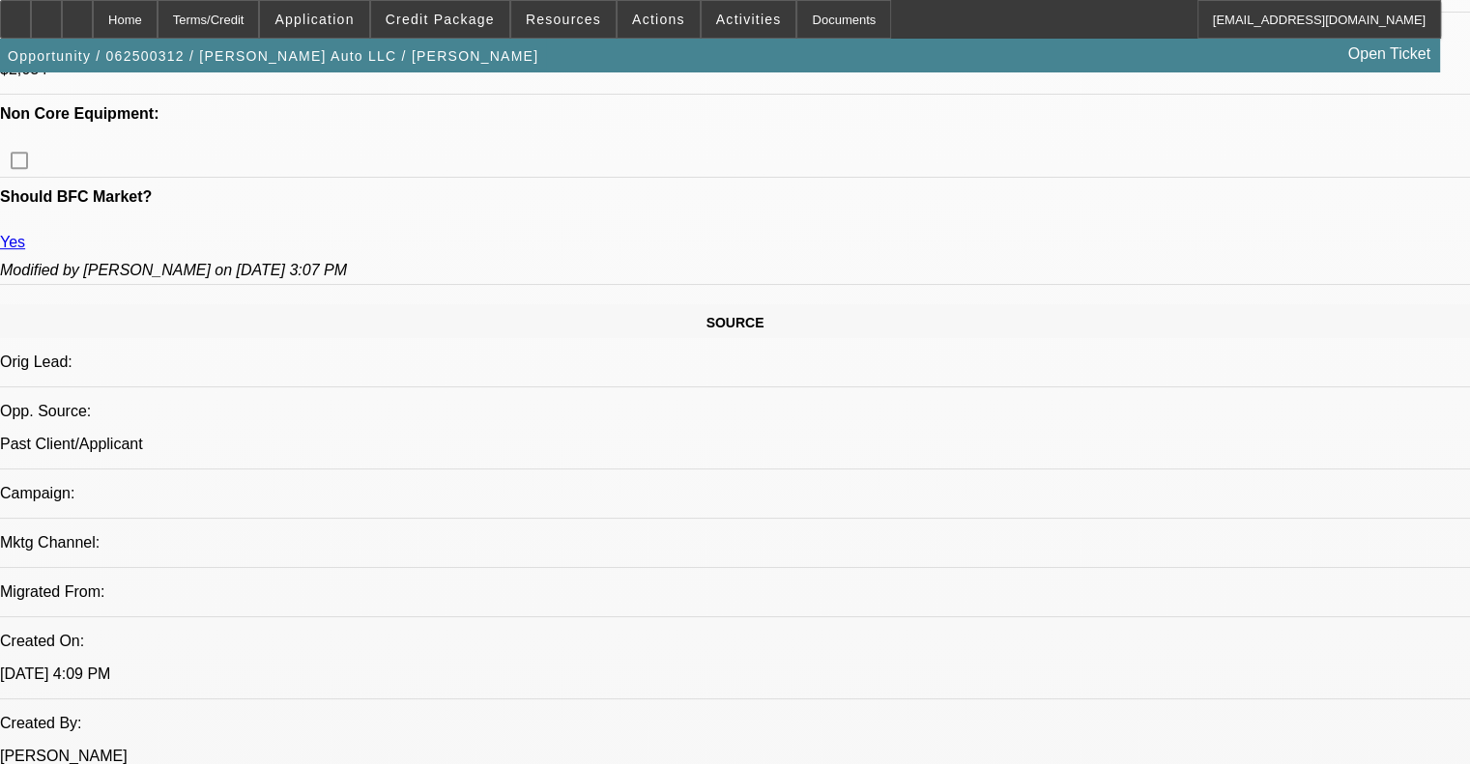
drag, startPoint x: 574, startPoint y: 148, endPoint x: 549, endPoint y: 150, distance: 25.2
